Goal: Transaction & Acquisition: Purchase product/service

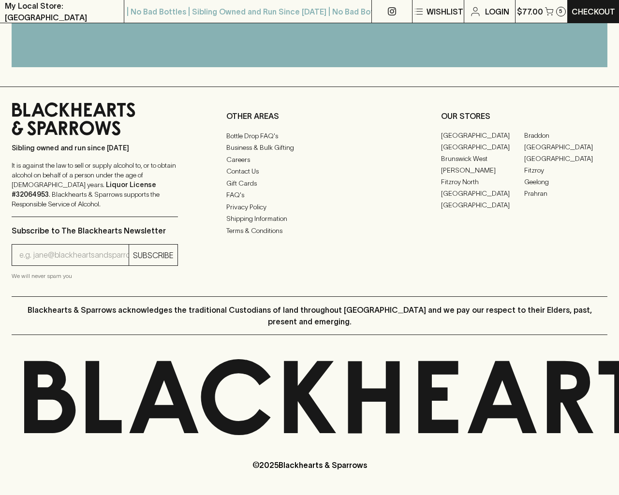
scroll to position [726, 0]
type input "1"
type input "xpkLoRel"
type input "[EMAIL_ADDRESS]"
type input "xpkLoRel"
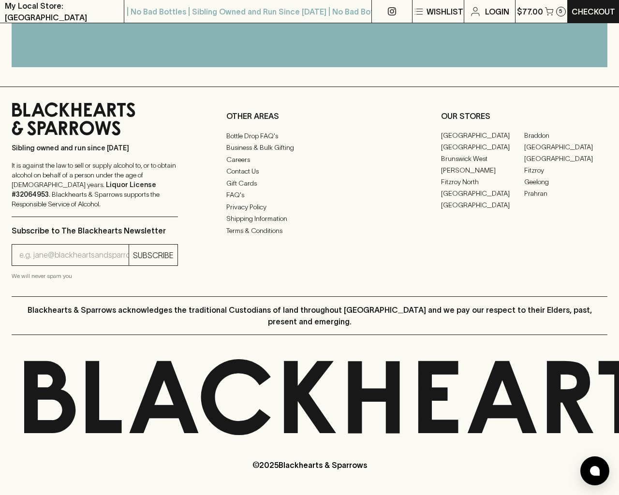
type textarea "20"
type input "[EMAIL_ADDRESS]"
type input "1"
type input "e"
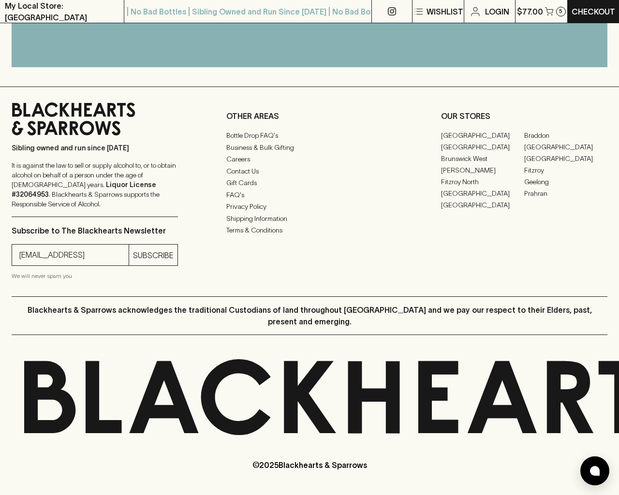
type input "Elderton E Series Chardonnay 2023"
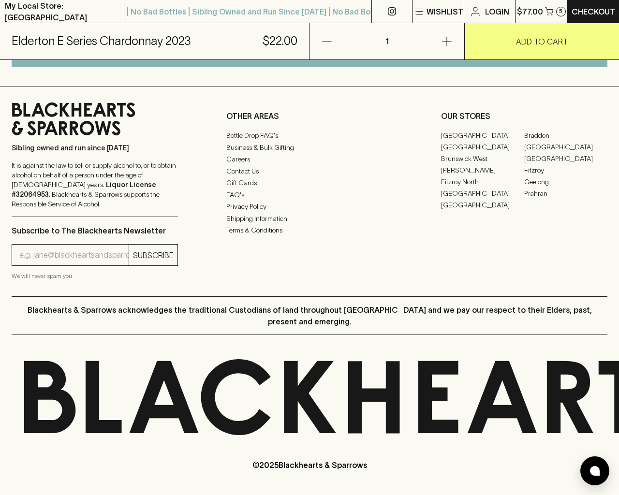
scroll to position [584, 0]
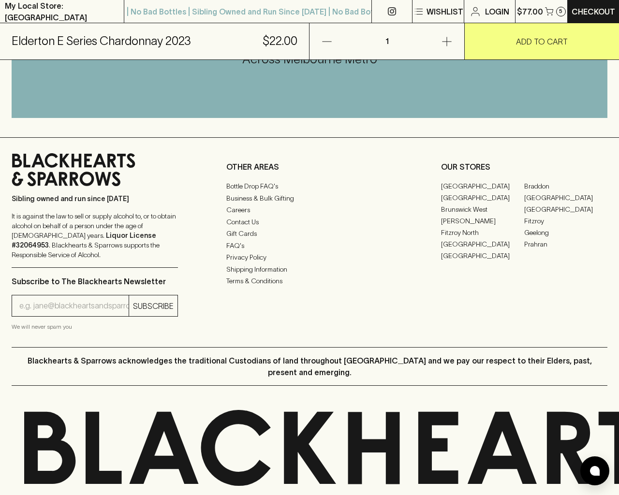
type input "[EMAIL_ADDRESS]"
type input "e"
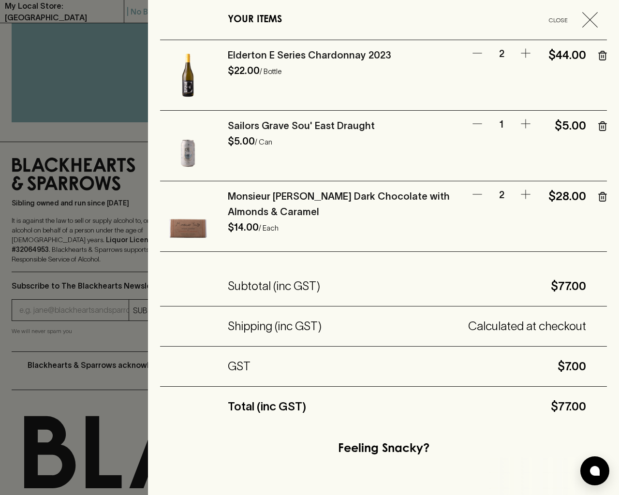
scroll to position [973, 0]
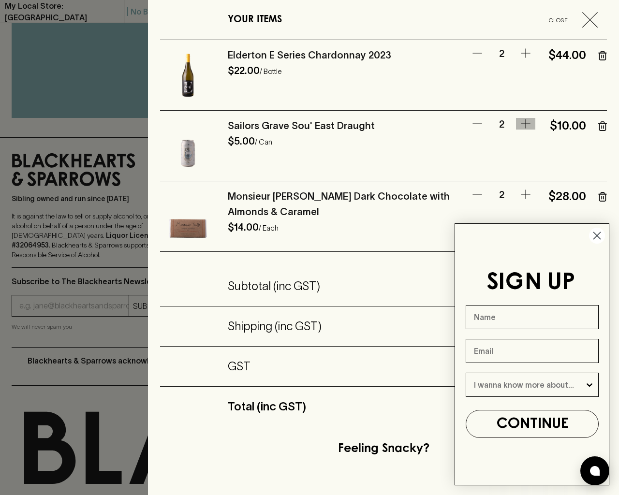
type input "e"
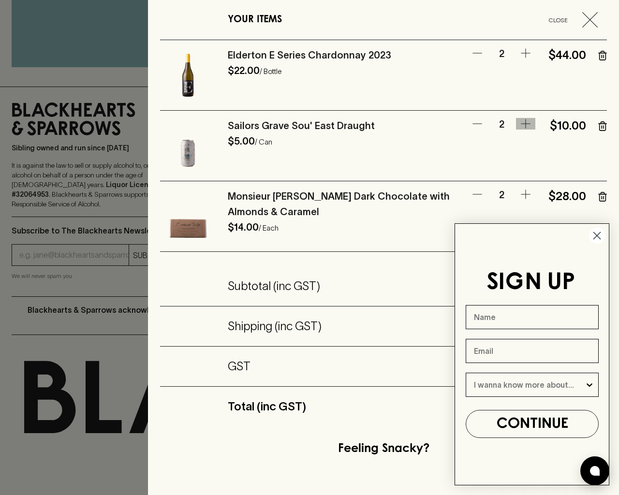
scroll to position [624, 0]
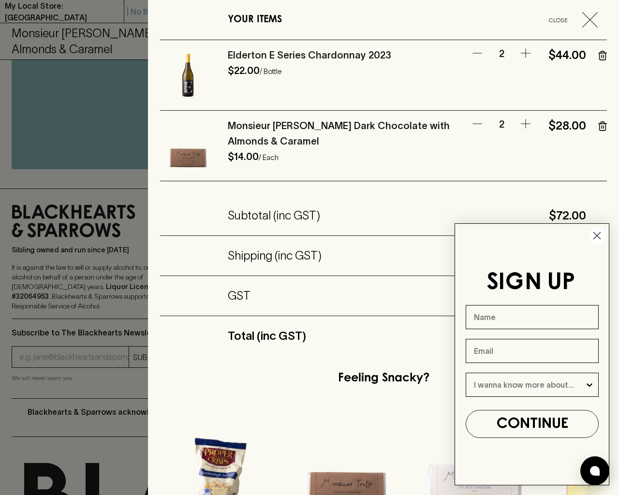
scroll to position [699, 0]
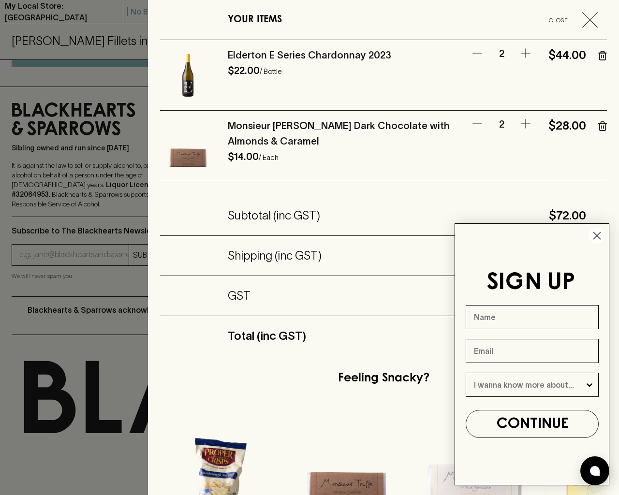
scroll to position [653, 0]
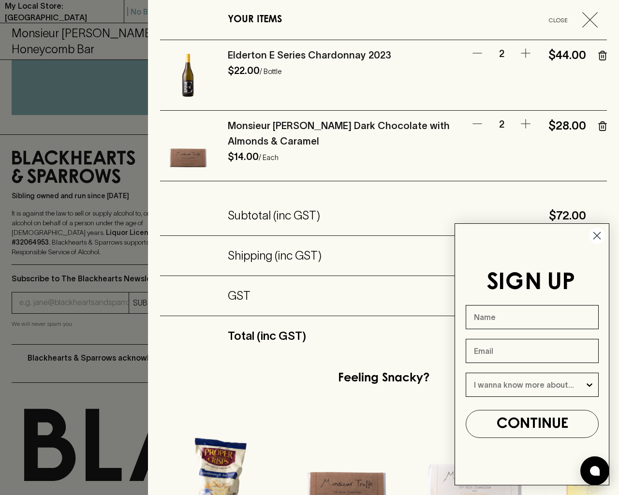
scroll to position [665, 0]
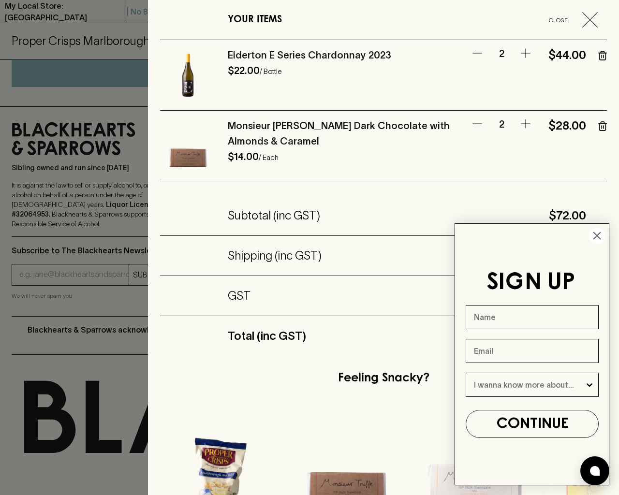
scroll to position [642, 0]
